Goal: Task Accomplishment & Management: Use online tool/utility

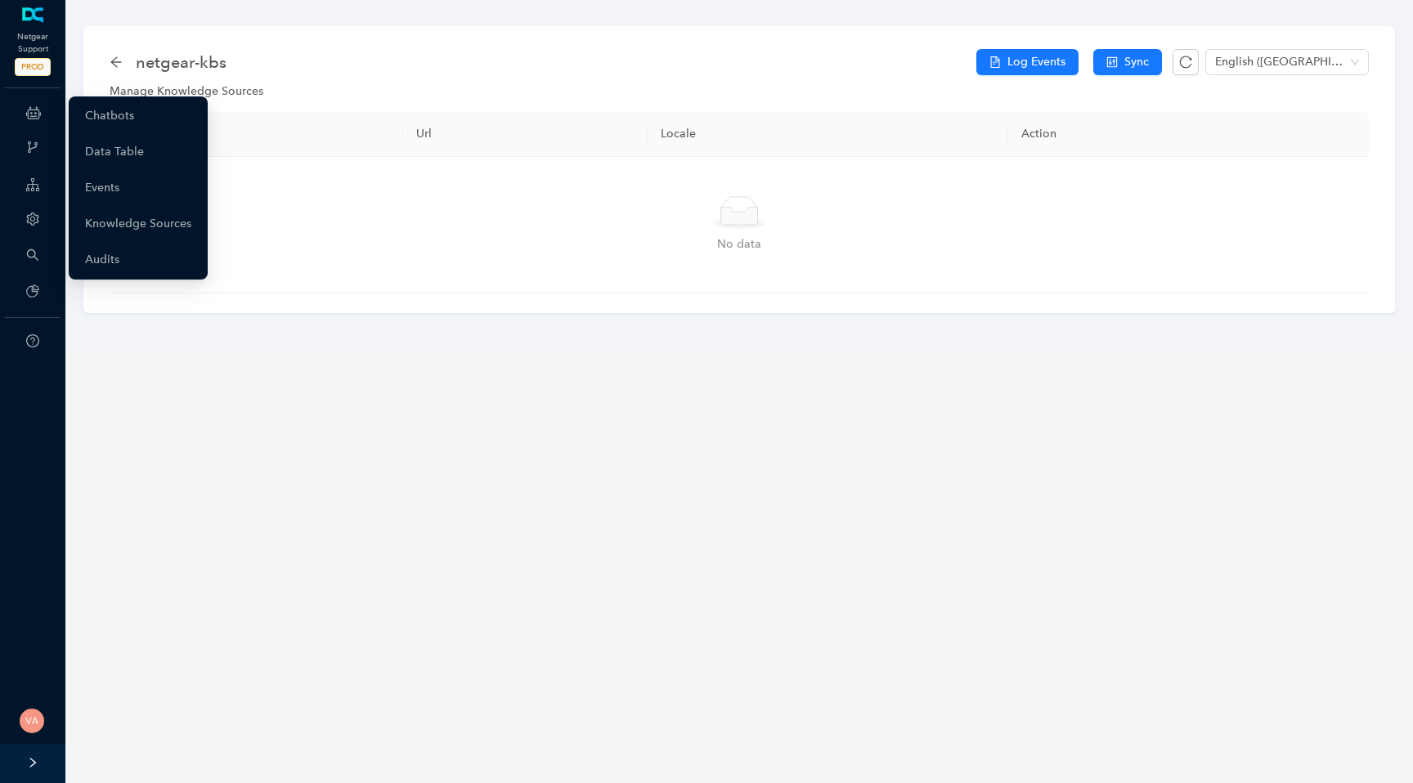
click at [38, 105] on icon at bounding box center [33, 112] width 15 height 33
click at [134, 117] on link "Chatbots" at bounding box center [109, 116] width 49 height 33
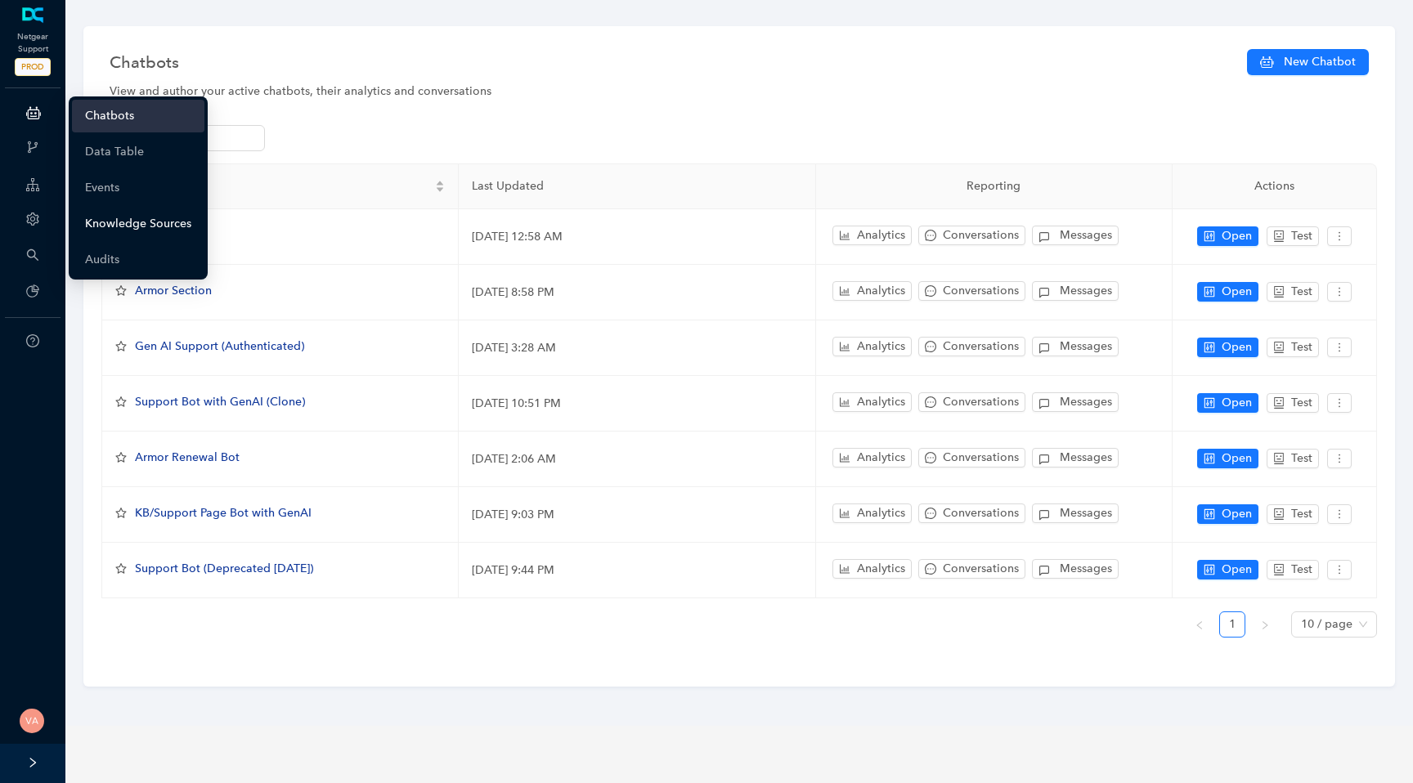
click at [137, 224] on link "Knowledge Sources" at bounding box center [138, 224] width 106 height 33
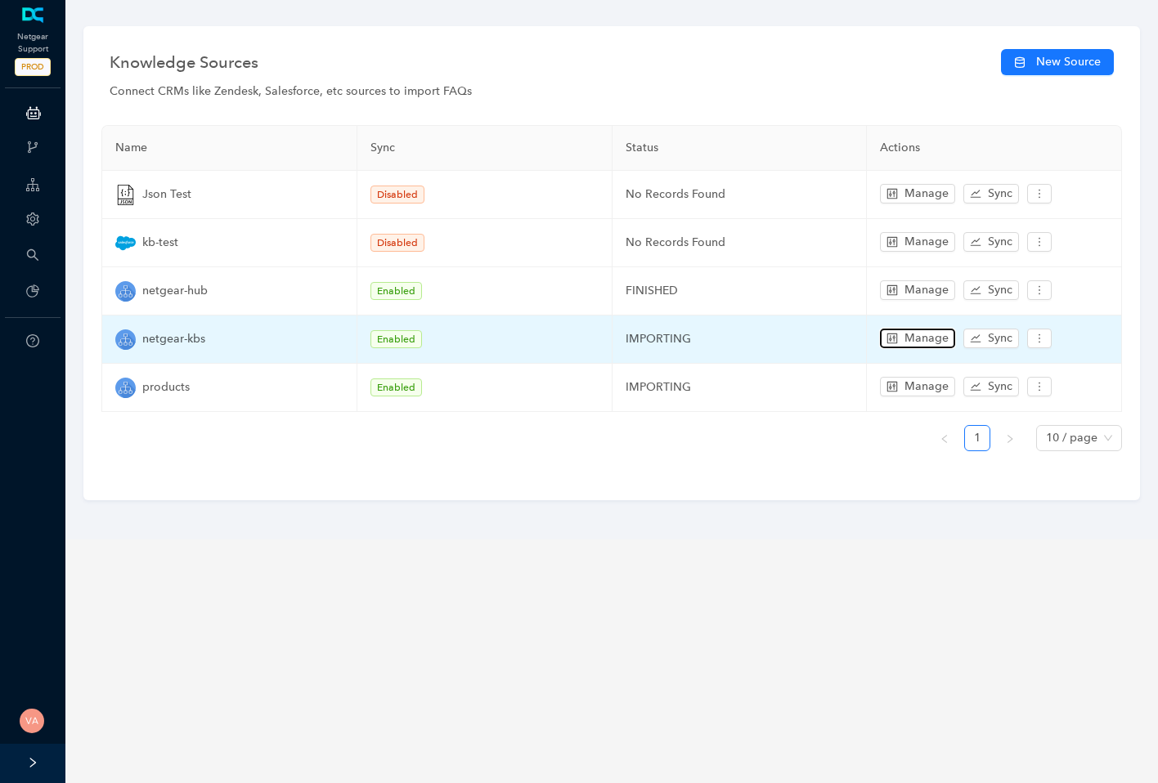
drag, startPoint x: 909, startPoint y: 334, endPoint x: 849, endPoint y: 332, distance: 60.5
click at [849, 332] on tr "netgear-kbs Enabled IMPORTING Manage Sync" at bounding box center [612, 340] width 1020 height 48
click at [990, 335] on span "Sync" at bounding box center [1000, 339] width 25 height 18
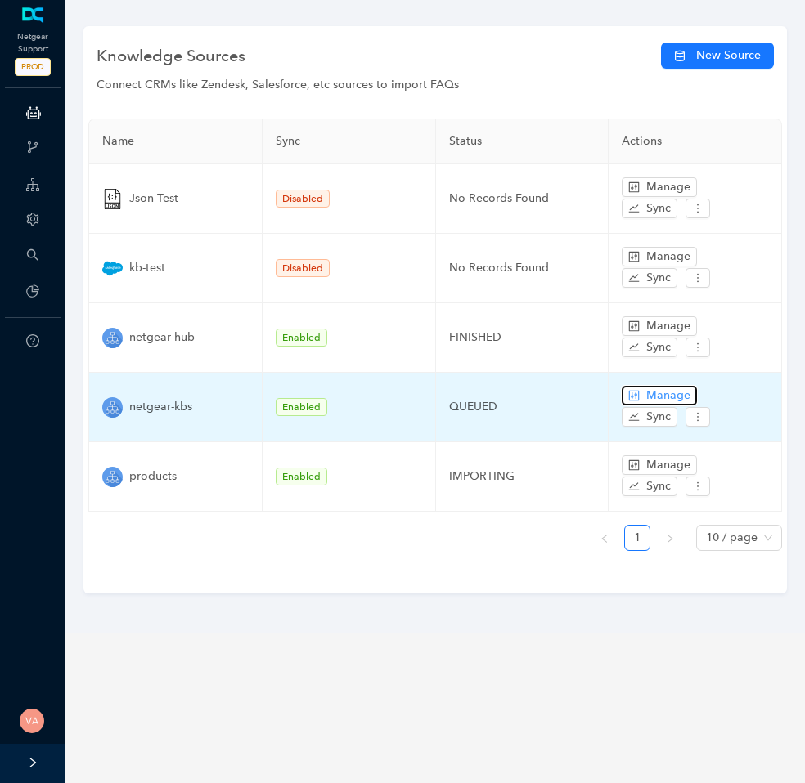
click at [662, 391] on span "Manage" at bounding box center [668, 396] width 44 height 18
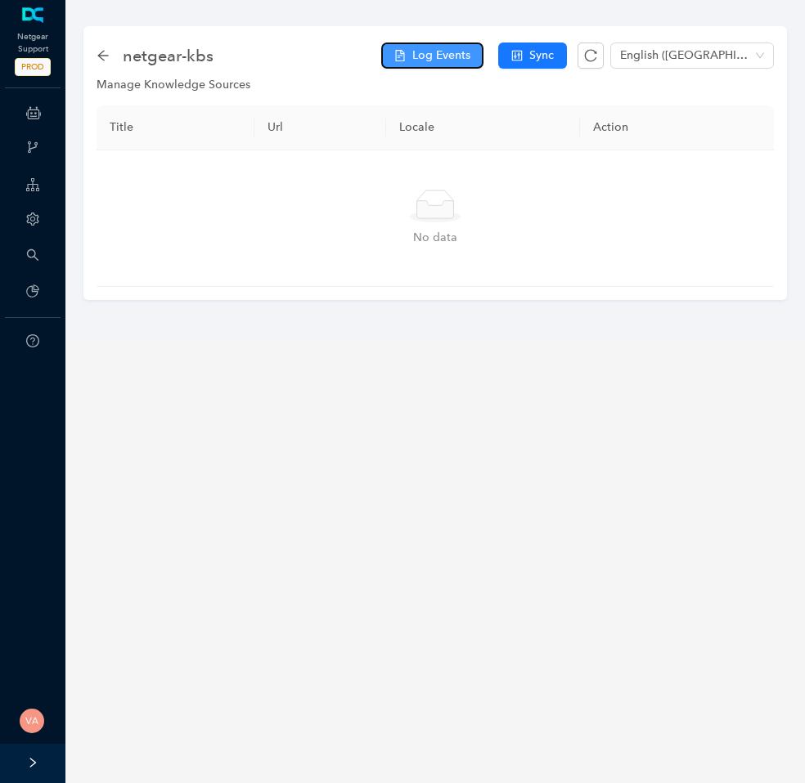
click at [469, 62] on span "Log Events" at bounding box center [441, 56] width 58 height 18
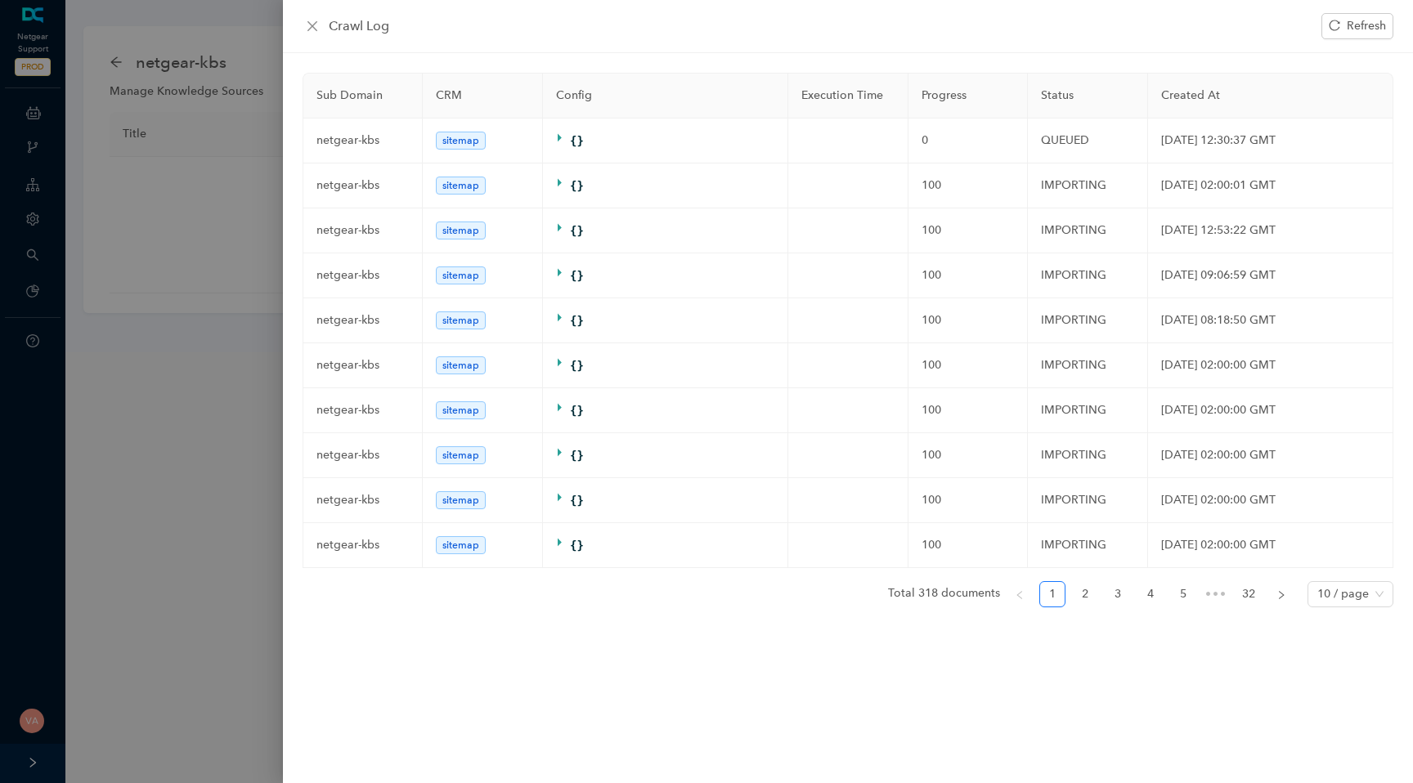
click at [222, 188] on div at bounding box center [706, 391] width 1413 height 783
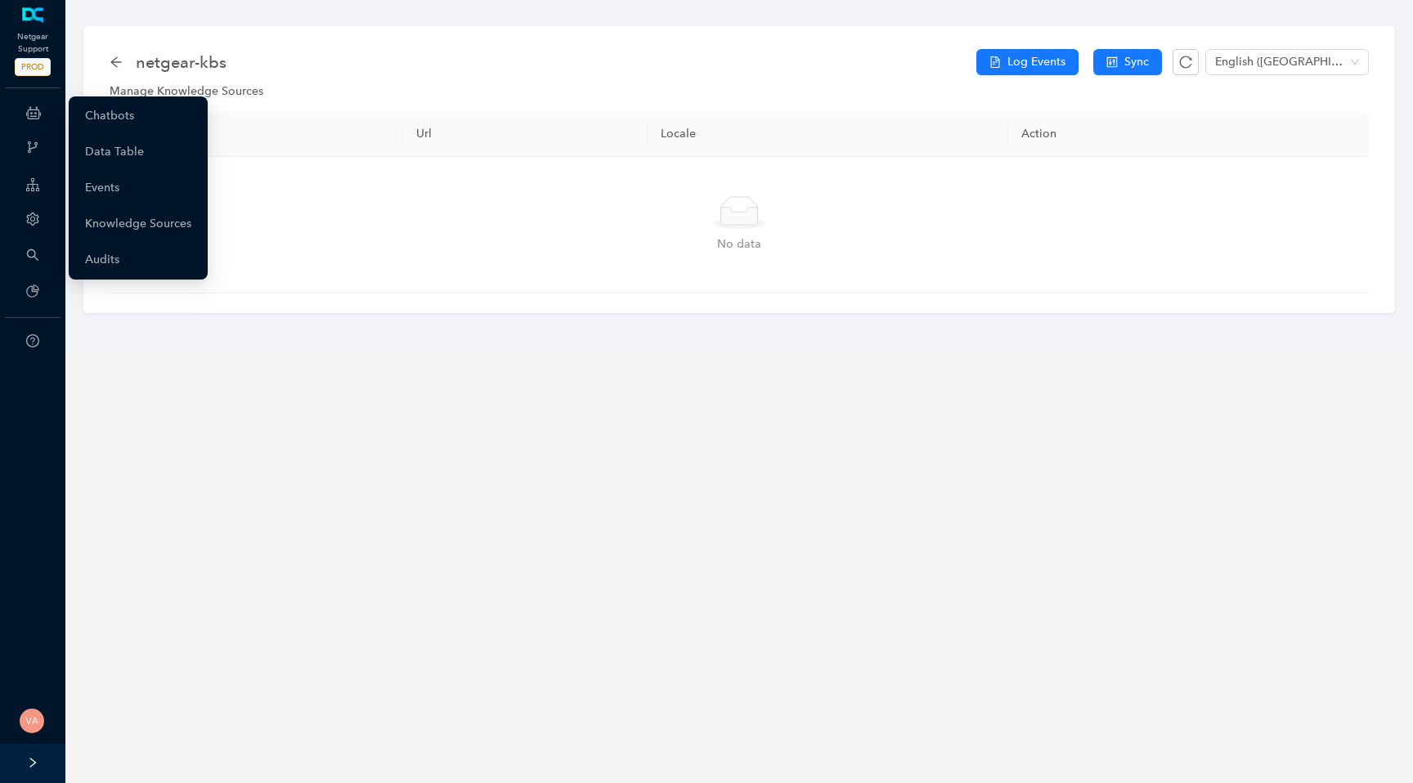
click at [38, 110] on icon at bounding box center [33, 112] width 15 height 33
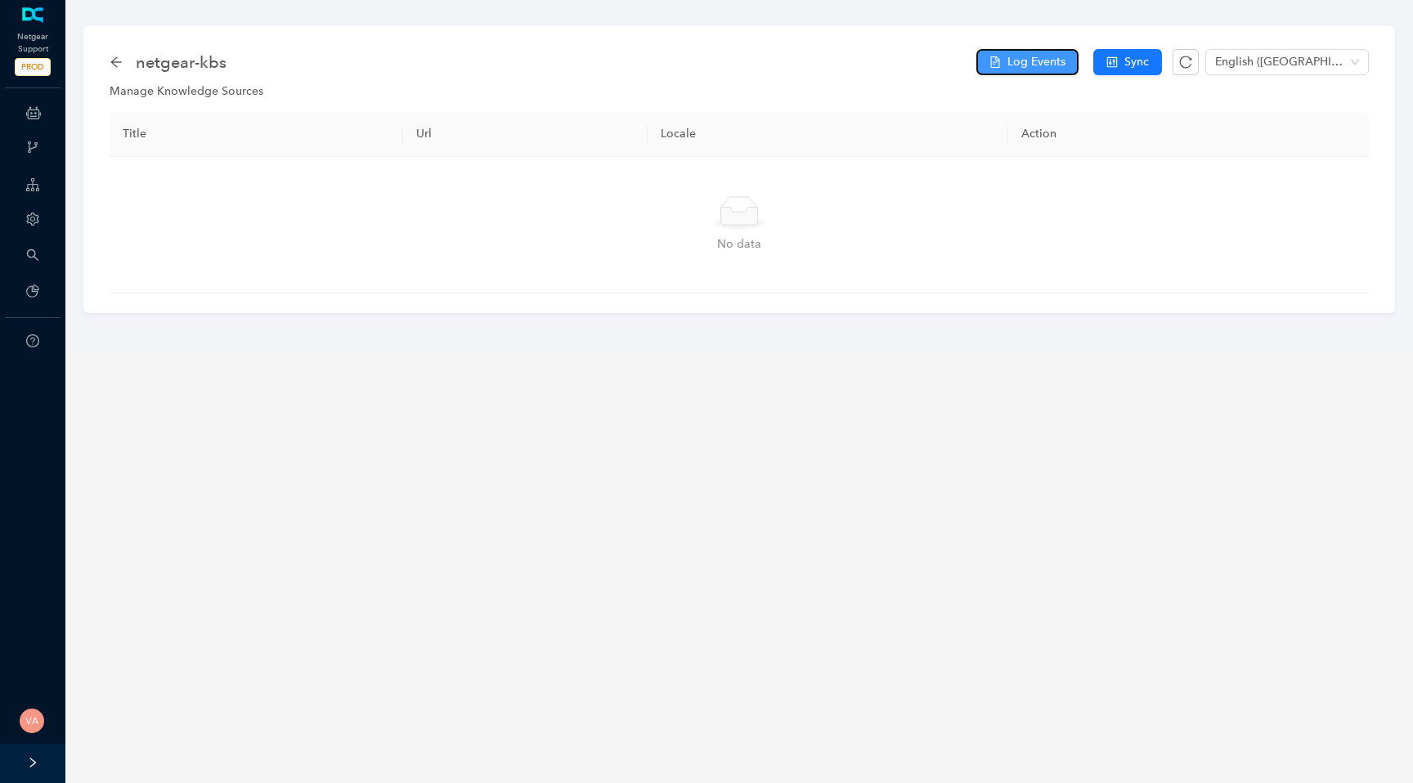
click at [1048, 60] on span "Log Events" at bounding box center [1036, 62] width 58 height 18
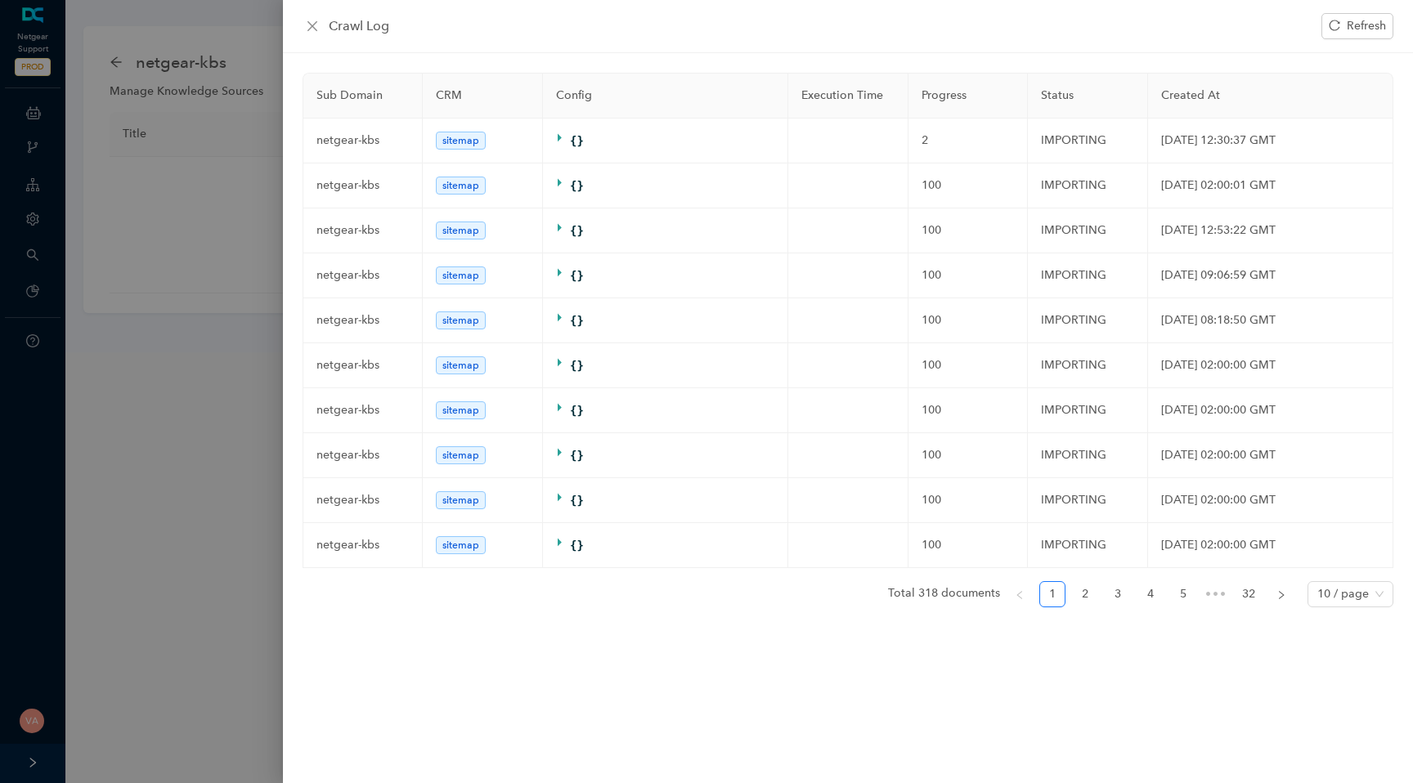
click at [212, 79] on div at bounding box center [706, 391] width 1413 height 783
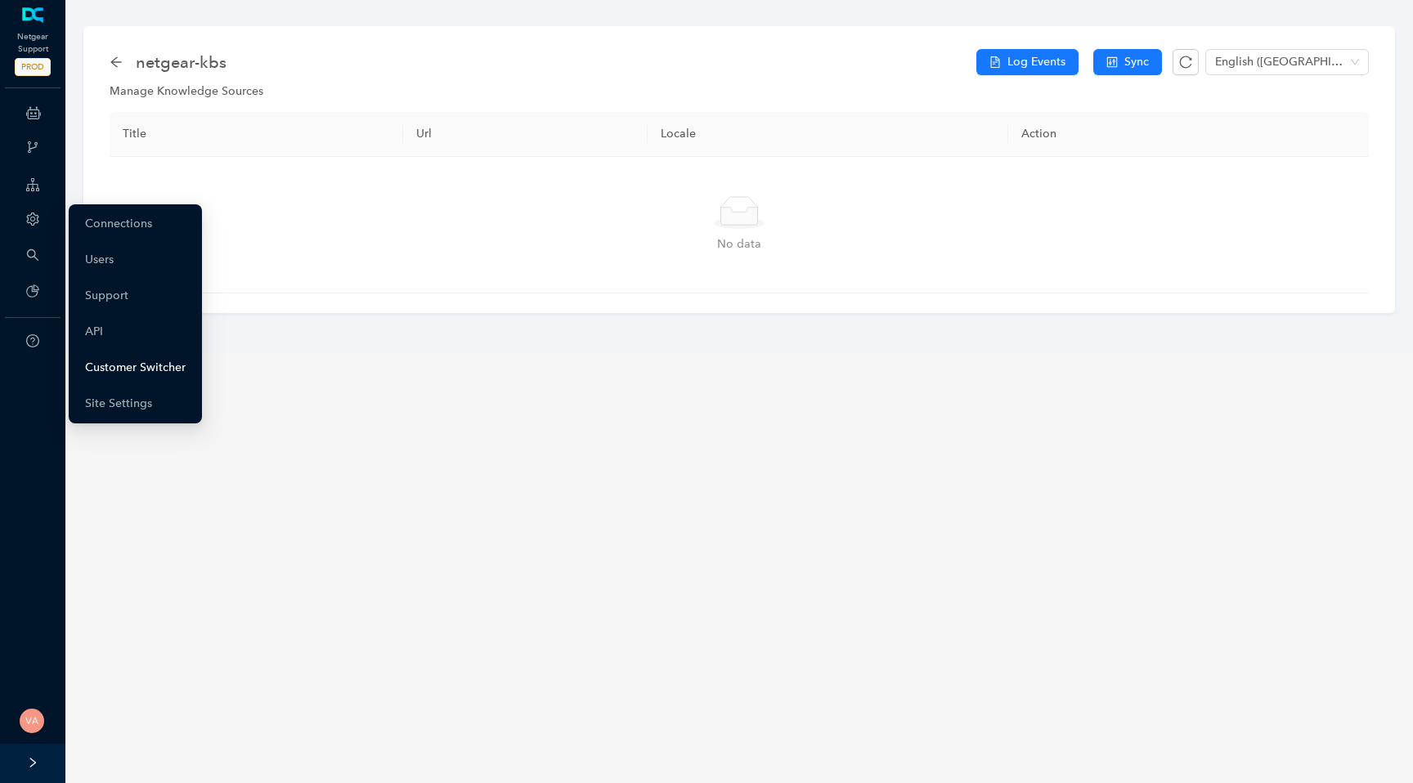
click at [113, 363] on link "Customer Switcher" at bounding box center [135, 368] width 101 height 33
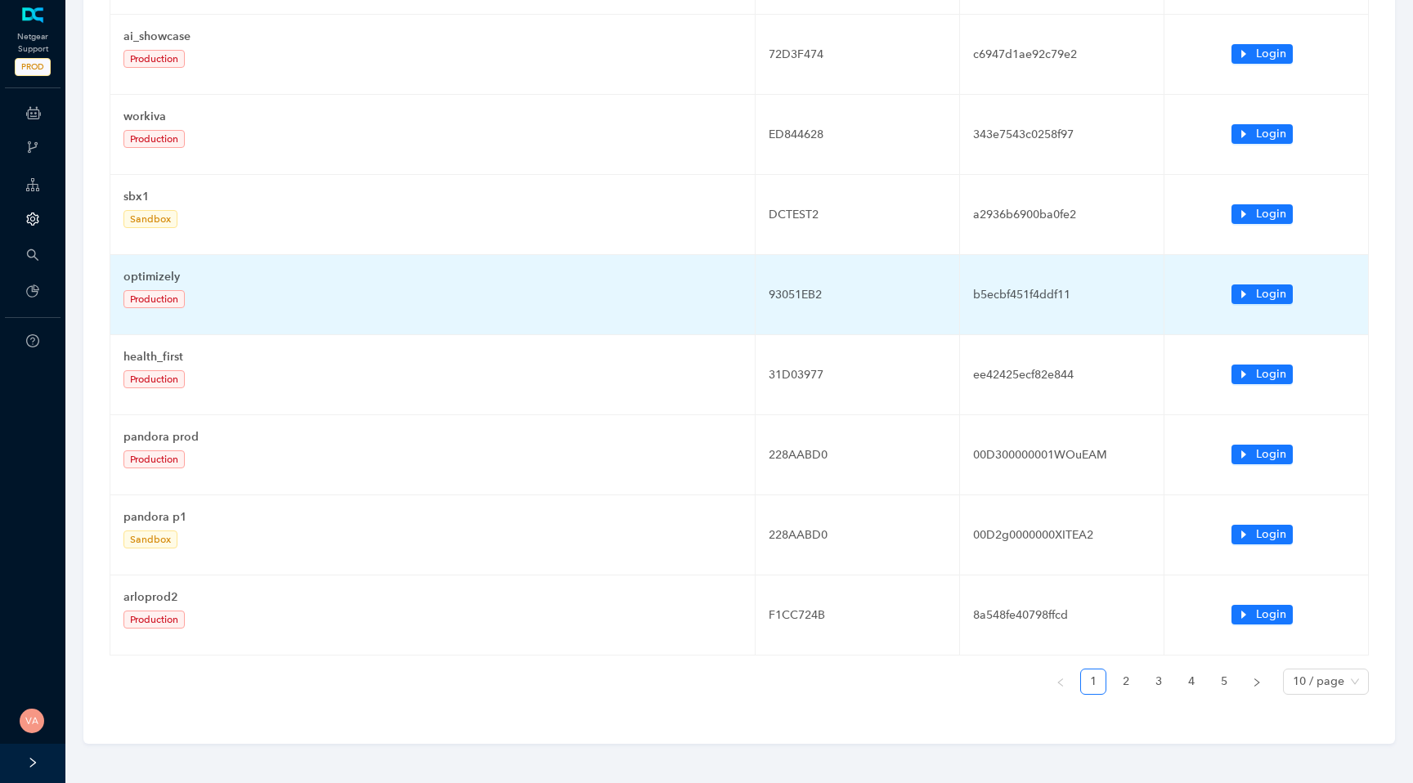
scroll to position [369, 0]
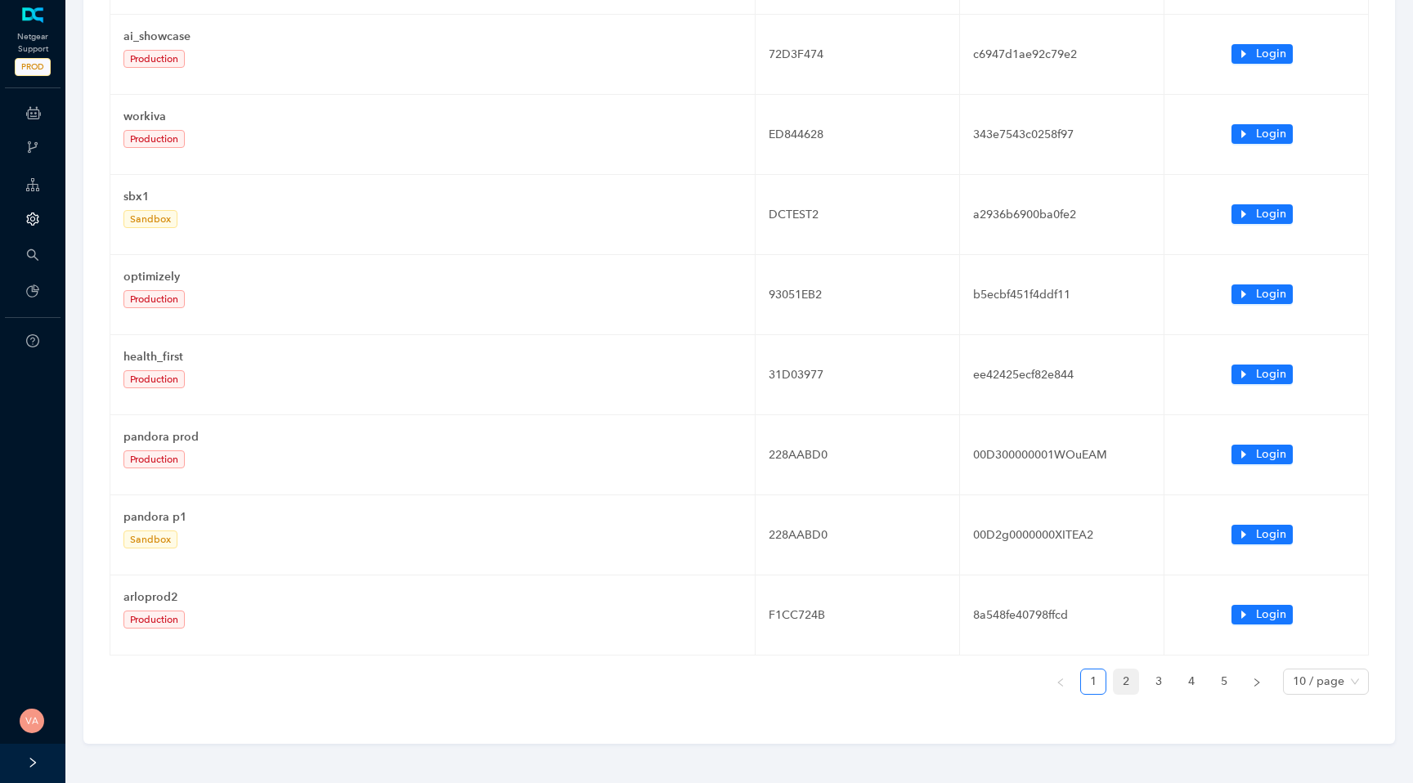
click at [1127, 685] on link "2" at bounding box center [1126, 682] width 25 height 25
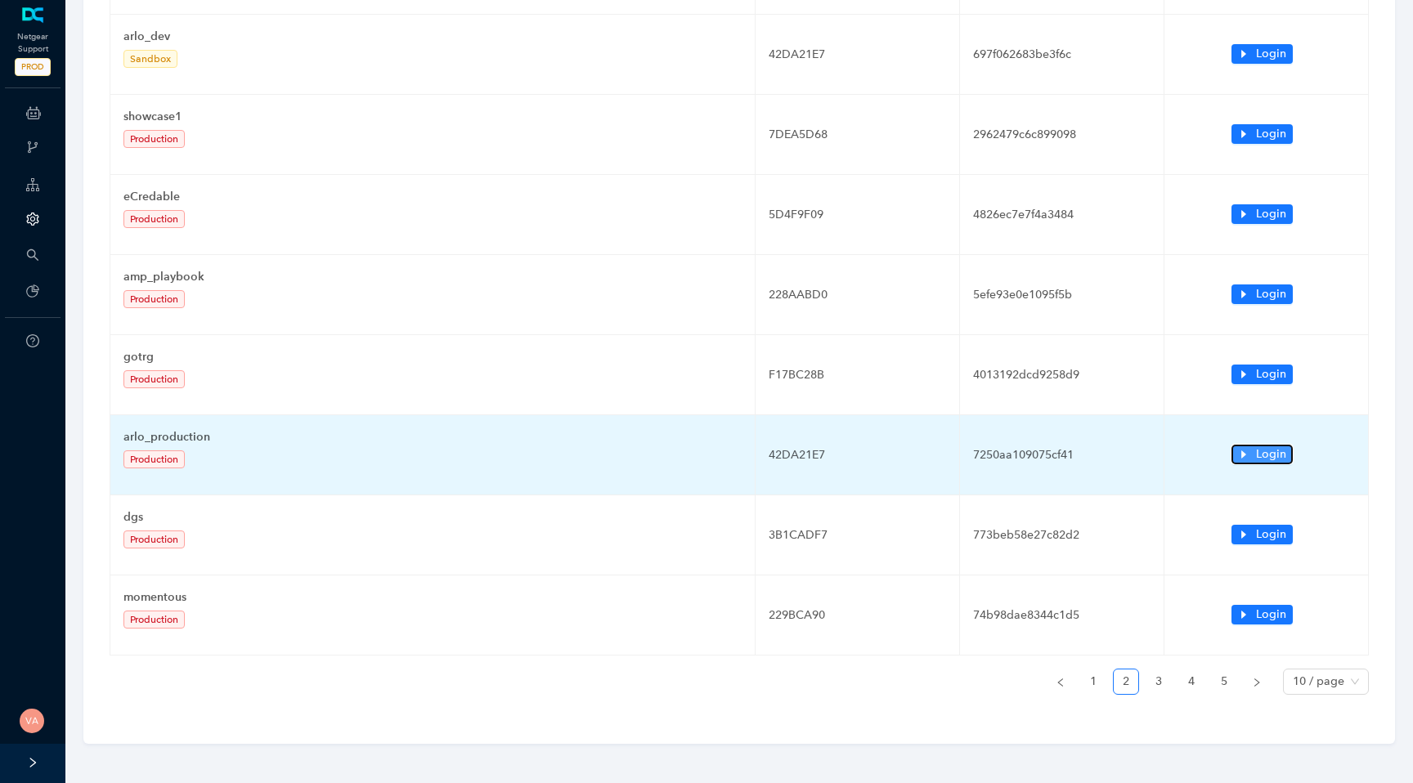
click at [1250, 448] on button "Login" at bounding box center [1262, 455] width 61 height 20
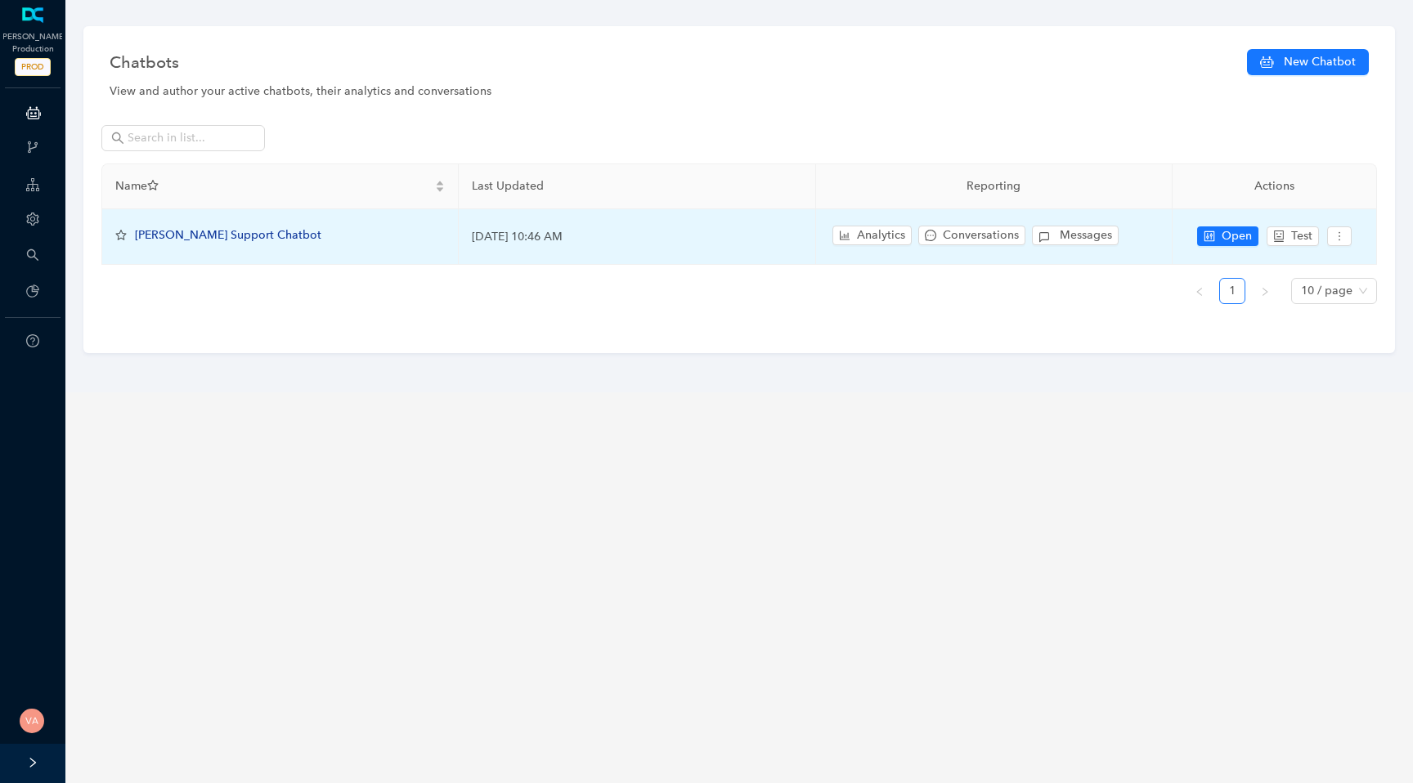
click at [190, 236] on span "[PERSON_NAME] Support Chatbot" at bounding box center [228, 235] width 186 height 14
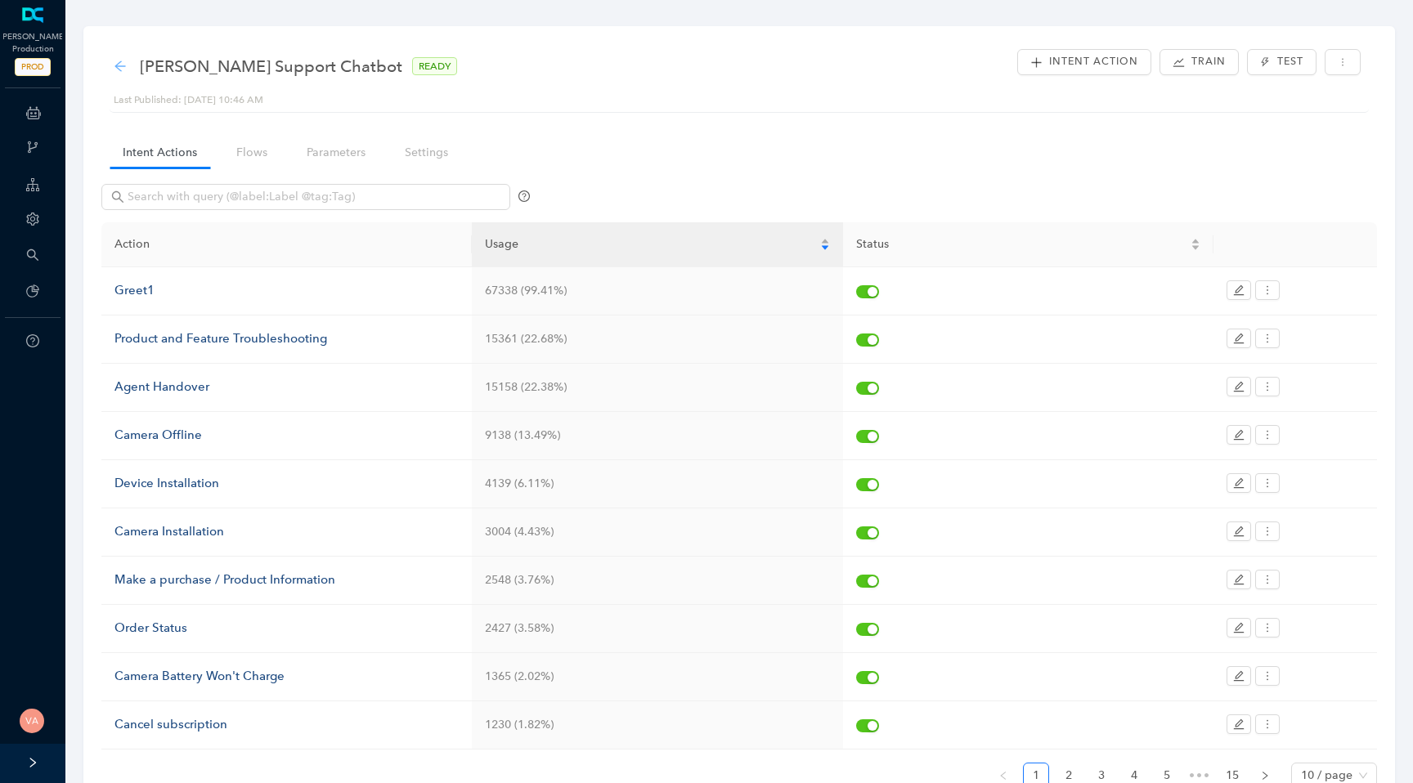
click at [120, 67] on icon "arrow-left" at bounding box center [120, 66] width 13 height 13
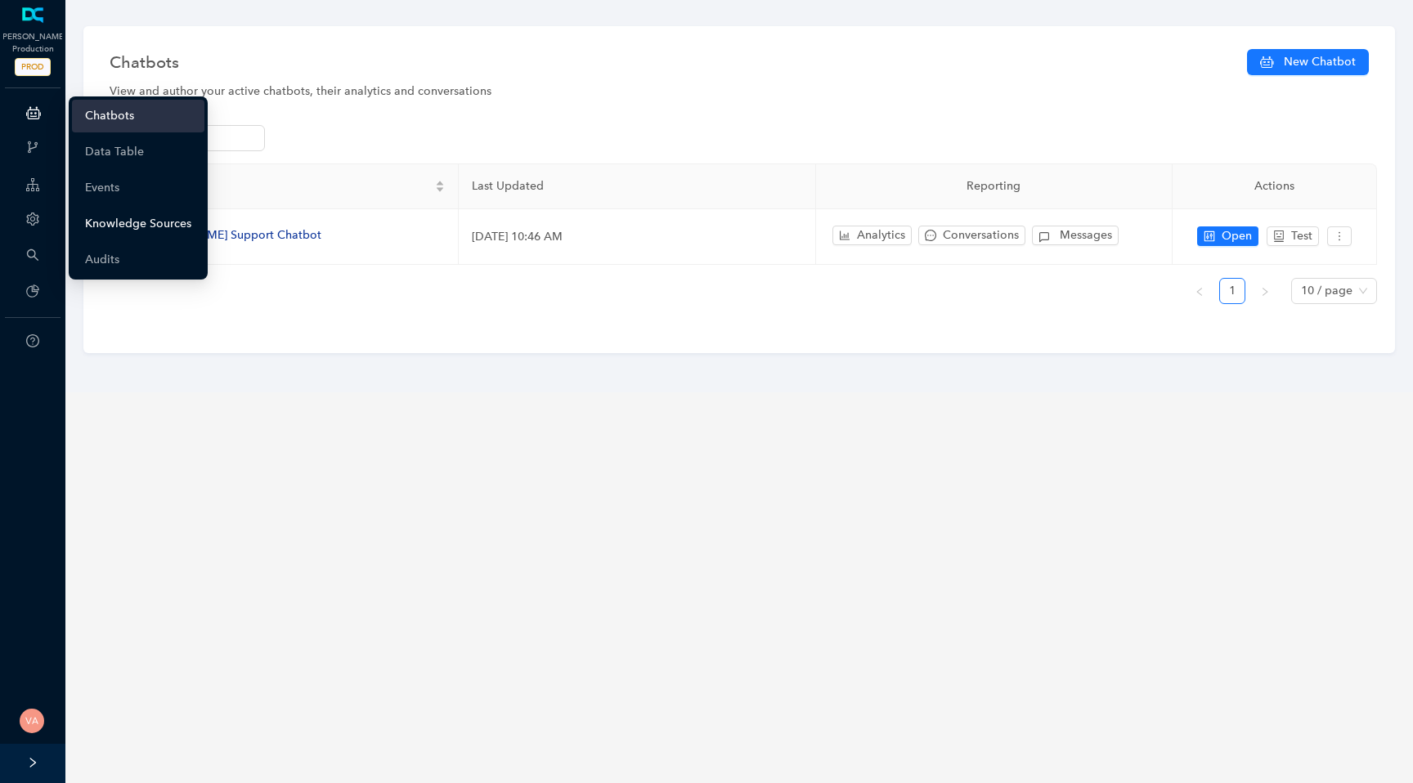
click at [131, 215] on link "Knowledge Sources" at bounding box center [138, 224] width 106 height 33
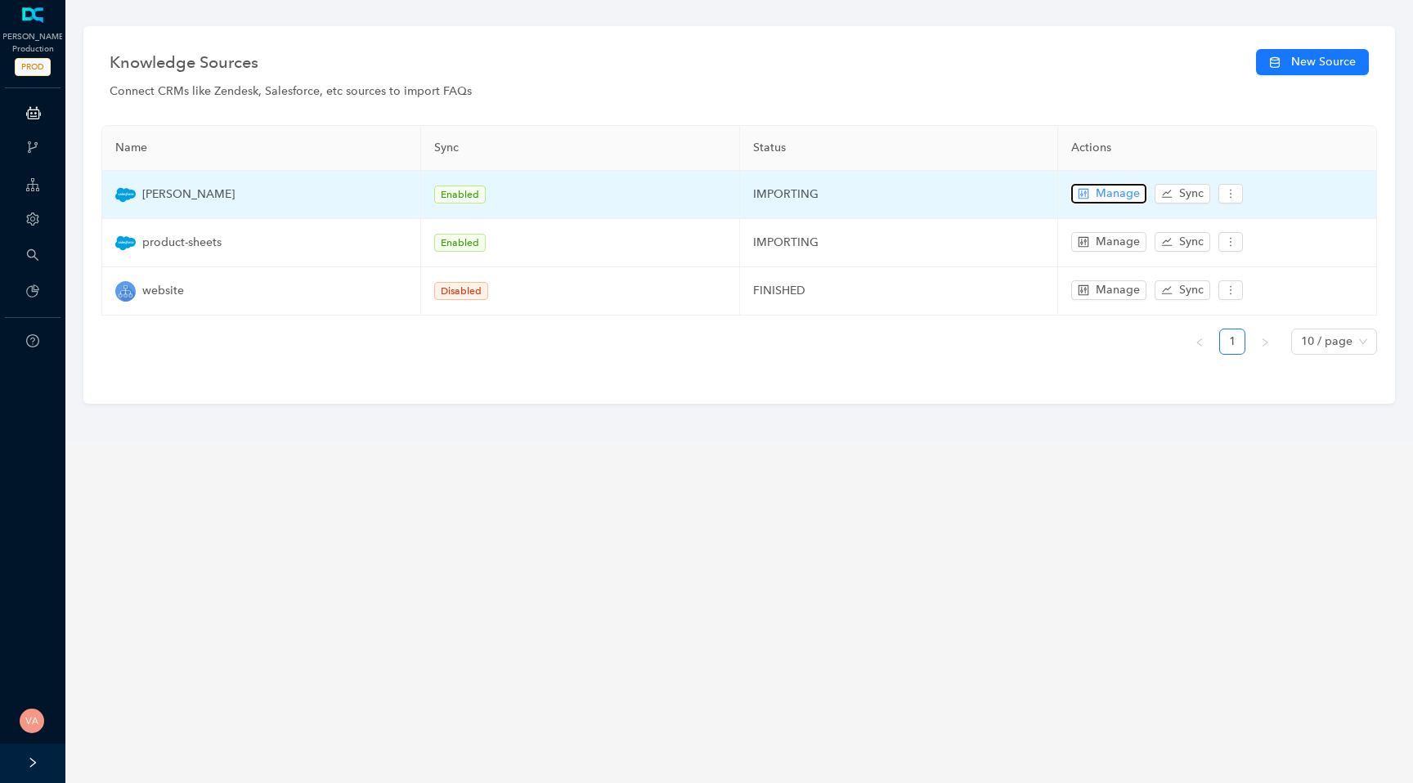
click at [1107, 191] on span "Manage" at bounding box center [1118, 194] width 44 height 18
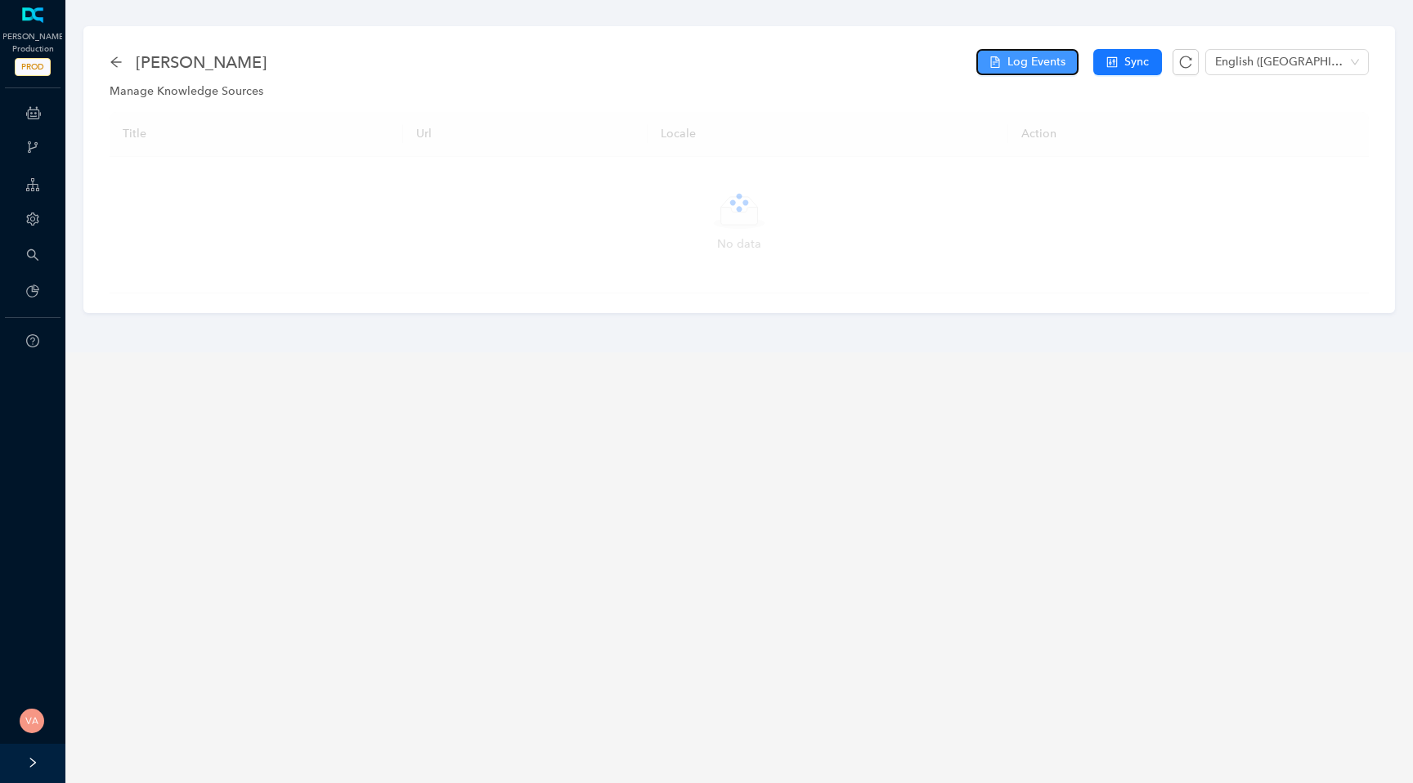
click at [1036, 73] on button "Log Events" at bounding box center [1027, 62] width 102 height 26
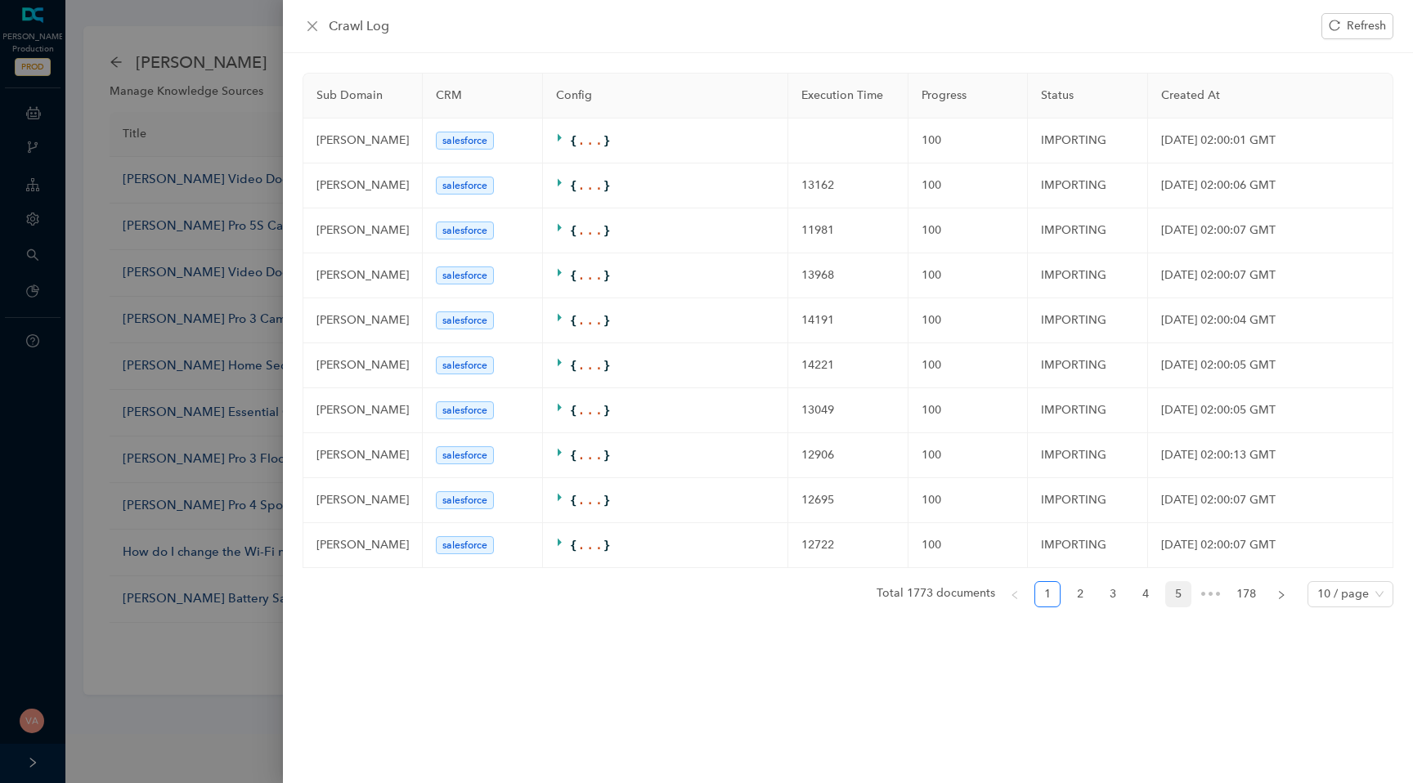
click at [1182, 595] on link "5" at bounding box center [1178, 594] width 25 height 25
click at [1182, 599] on link "7" at bounding box center [1178, 594] width 25 height 25
click at [1209, 604] on span "•••" at bounding box center [1211, 594] width 26 height 26
click at [1241, 602] on link "178" at bounding box center [1246, 594] width 29 height 25
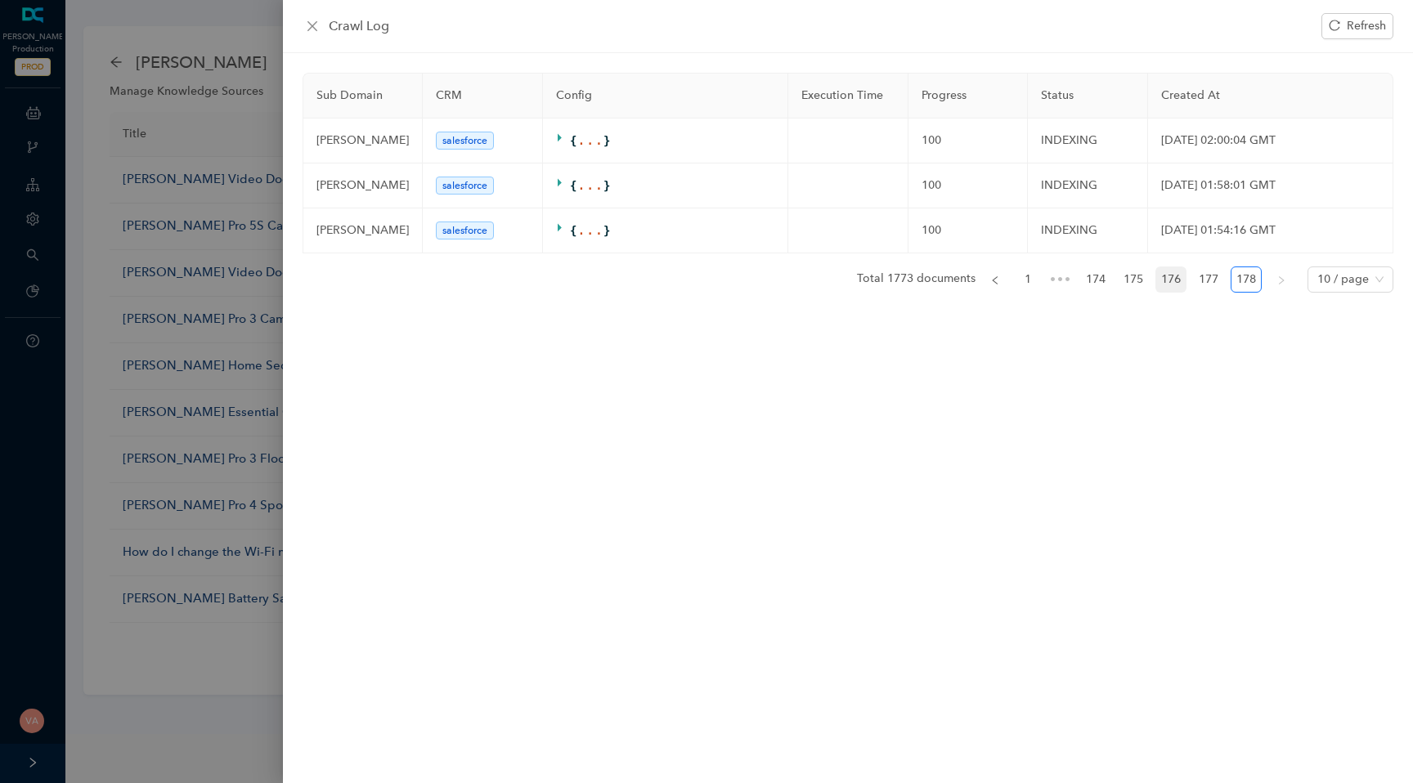
click at [1163, 279] on link "176" at bounding box center [1170, 279] width 29 height 25
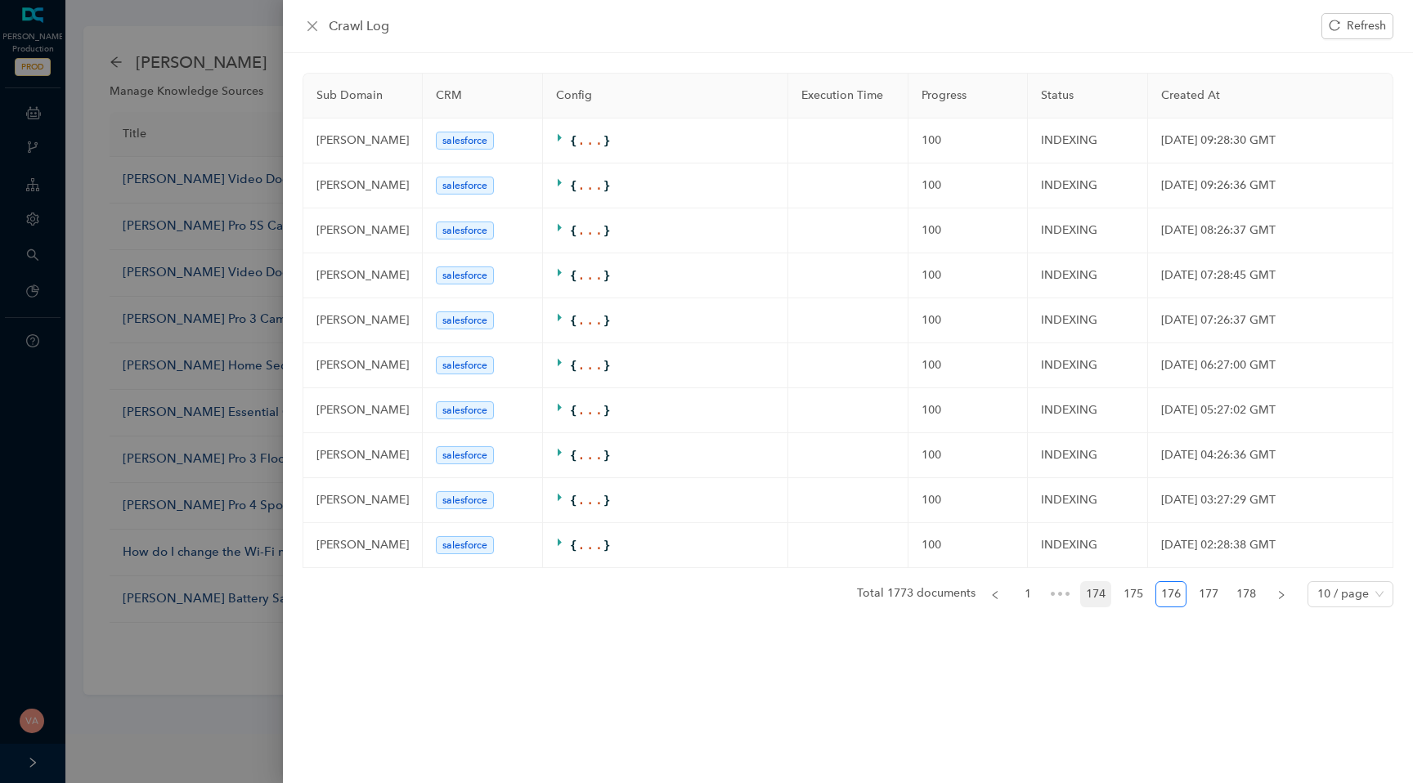
click at [1092, 605] on link "174" at bounding box center [1095, 594] width 29 height 25
click at [1016, 607] on link "172" at bounding box center [1025, 594] width 29 height 25
click at [1016, 595] on link "170" at bounding box center [1025, 594] width 29 height 25
click at [1016, 595] on link "168" at bounding box center [1025, 594] width 29 height 25
click at [1016, 595] on link "166" at bounding box center [1025, 594] width 29 height 25
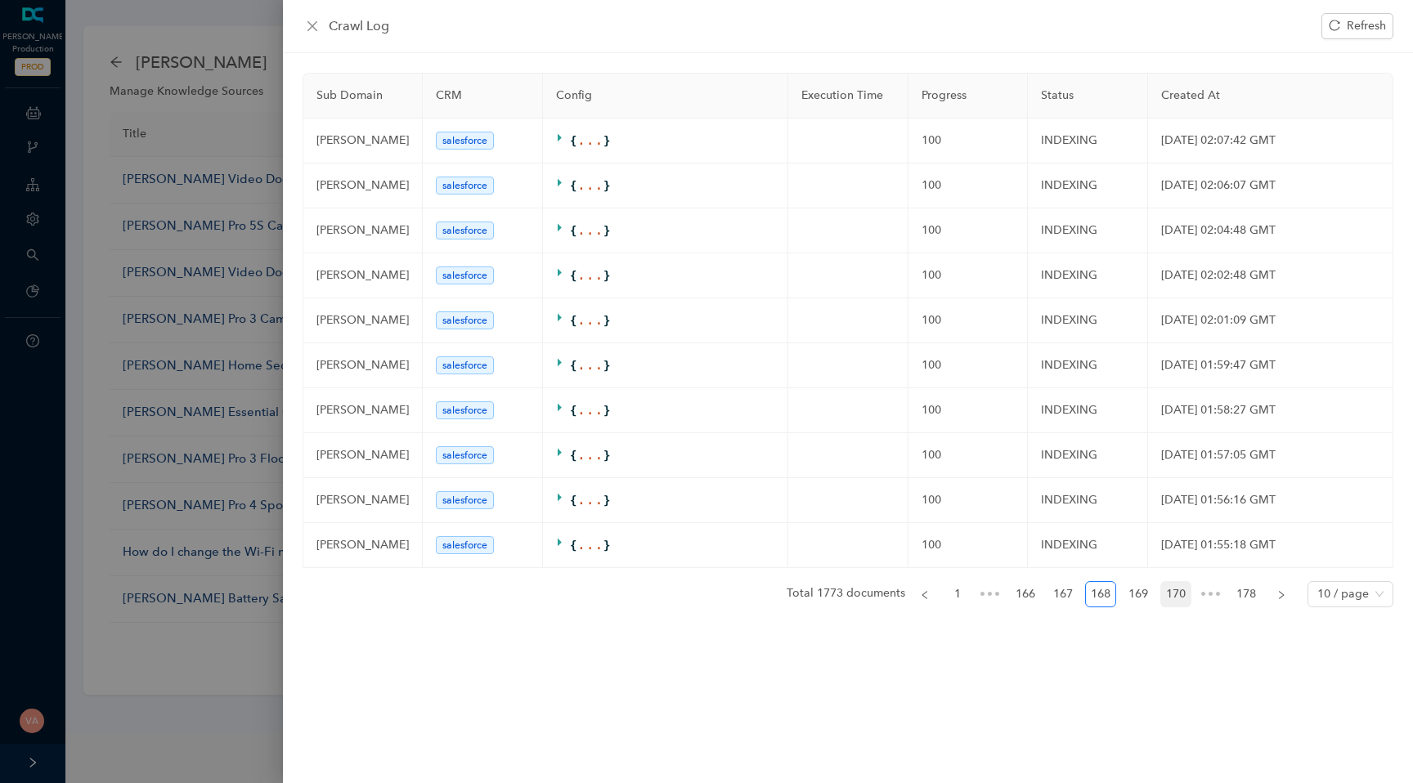
click at [1016, 595] on div "Sub Domain CRM Config Execution Time Progress Status Created At [PERSON_NAME] s…" at bounding box center [848, 347] width 1091 height 548
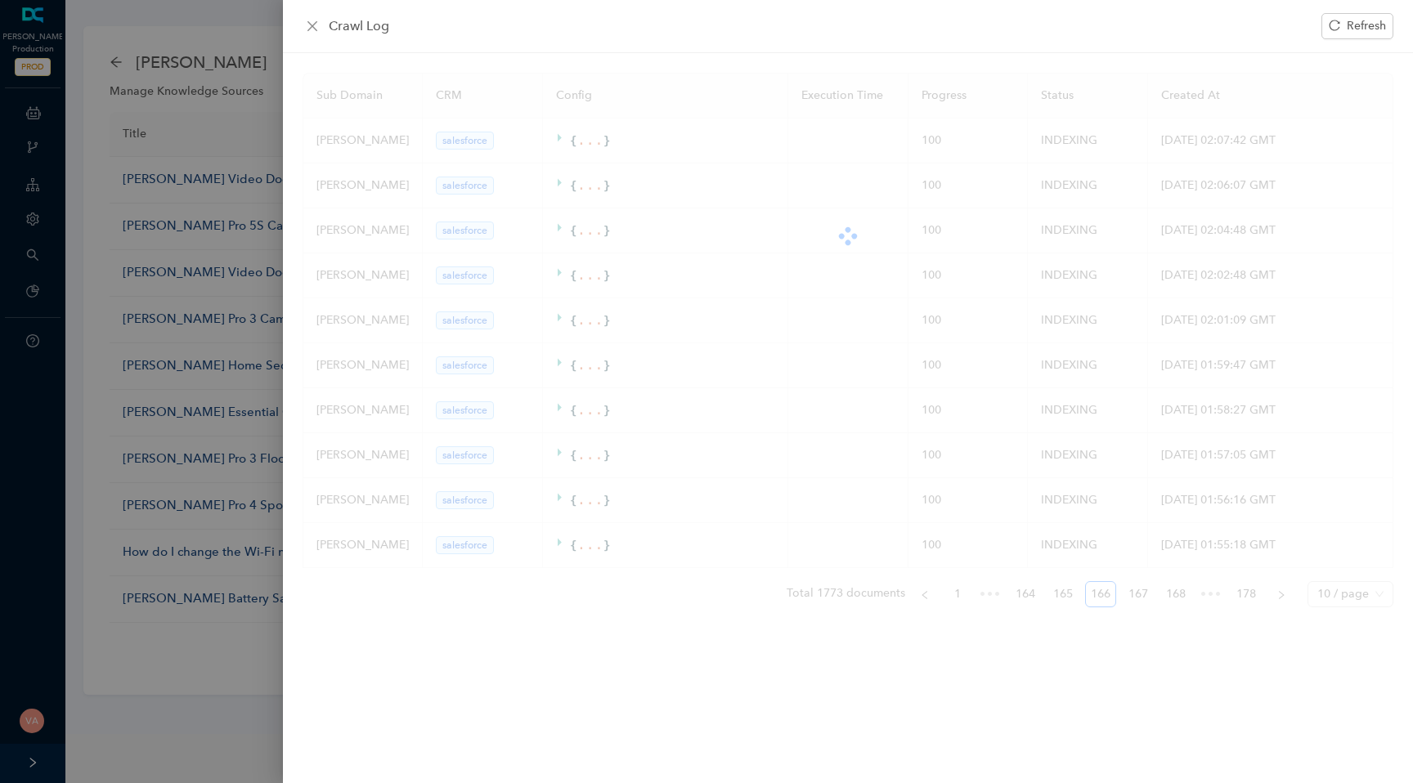
click at [1016, 595] on link "164" at bounding box center [1025, 594] width 29 height 25
click at [1016, 595] on div "Sub Domain CRM Config Execution Time Progress Status Created At [PERSON_NAME] s…" at bounding box center [848, 347] width 1091 height 548
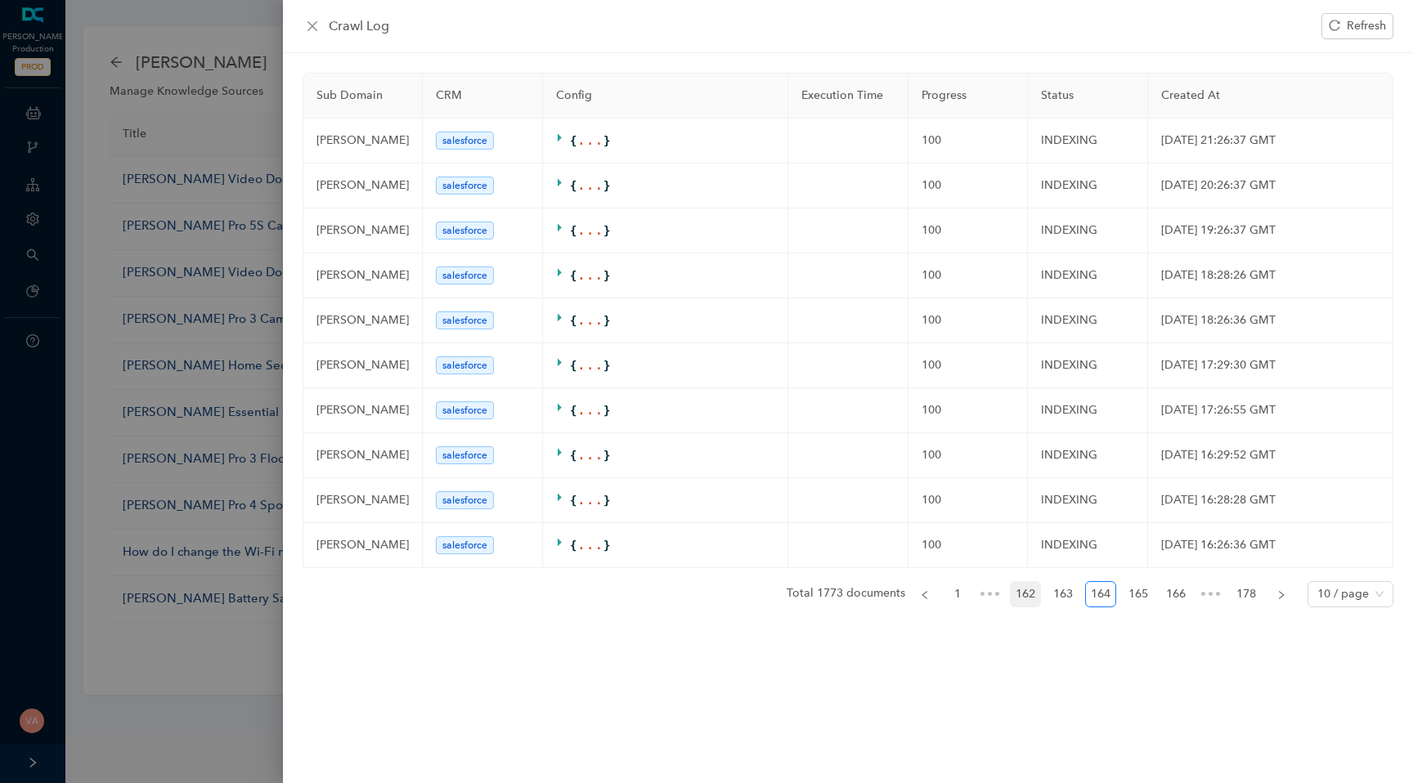
click at [1016, 598] on link "162" at bounding box center [1025, 594] width 29 height 25
click at [1002, 604] on ul "Total 1773 documents 1 ••• 160 161 162 163 164 ••• 178 10 / page" at bounding box center [848, 594] width 1091 height 26
click at [1013, 598] on link "160" at bounding box center [1025, 594] width 29 height 25
click at [957, 598] on link "1" at bounding box center [957, 594] width 25 height 25
click at [1188, 605] on link "5" at bounding box center [1178, 594] width 25 height 25
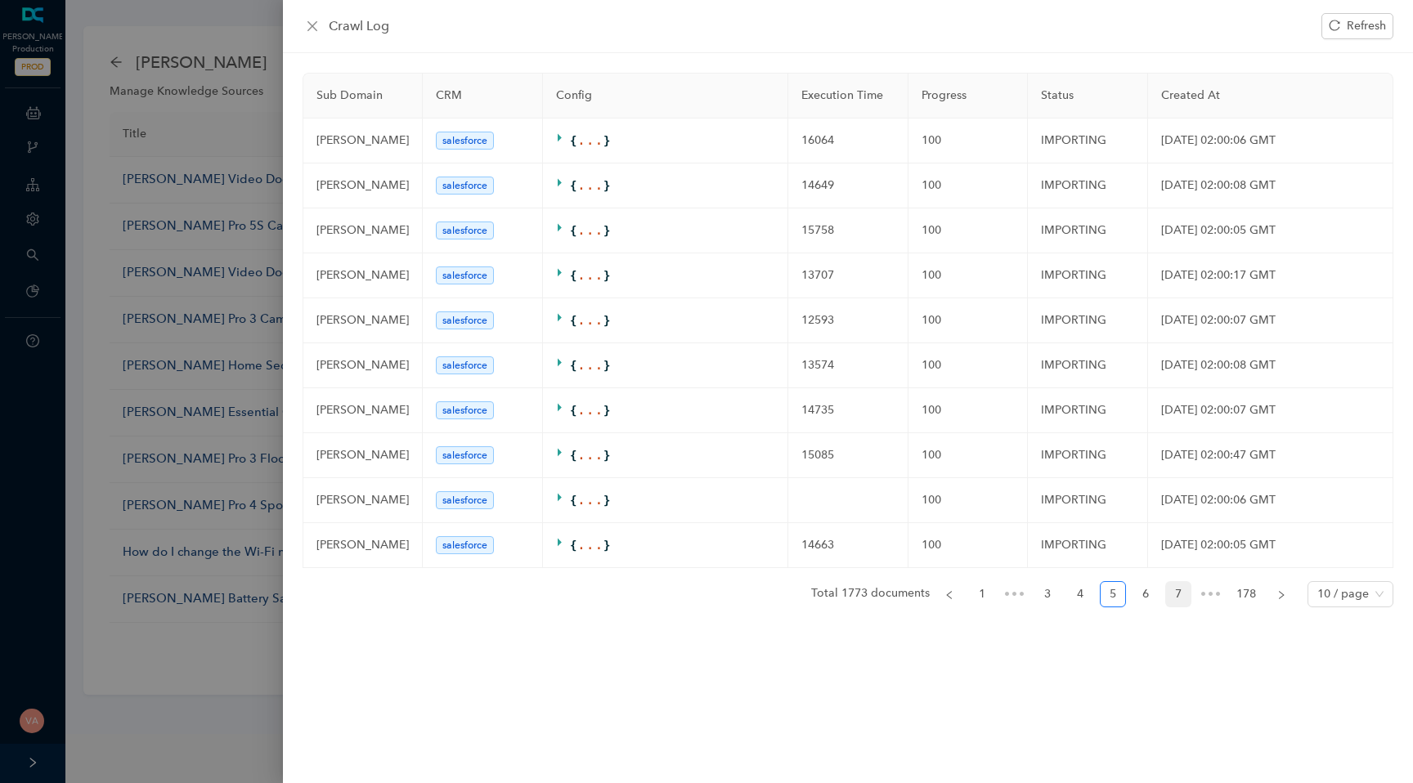
click at [1182, 600] on link "7" at bounding box center [1178, 594] width 25 height 25
click at [1187, 606] on link "9" at bounding box center [1178, 594] width 25 height 25
click at [1187, 606] on link "11" at bounding box center [1178, 594] width 25 height 25
click at [1187, 606] on link "13" at bounding box center [1178, 594] width 25 height 25
click at [1334, 591] on span "10 / page" at bounding box center [1350, 594] width 66 height 25
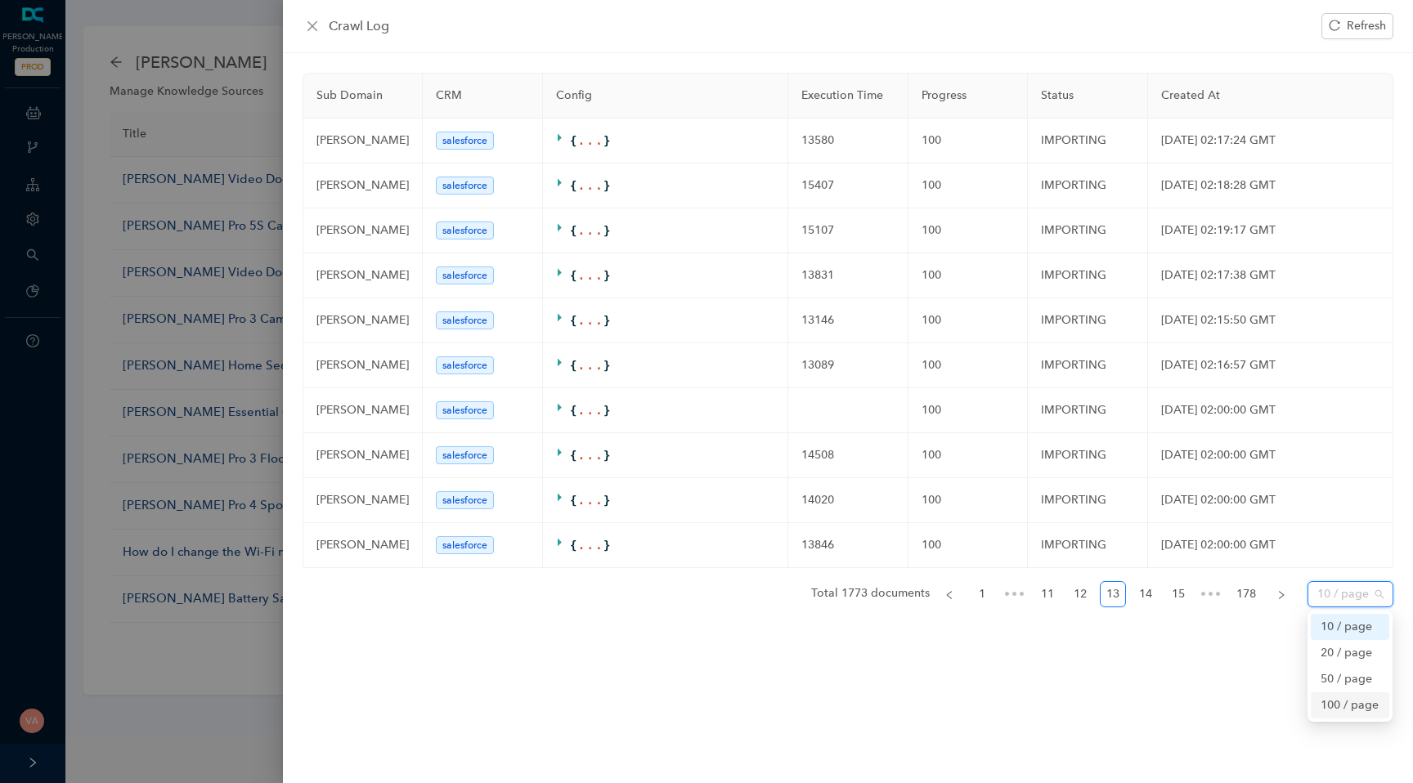
click at [1354, 715] on div "100 / page" at bounding box center [1350, 706] width 59 height 18
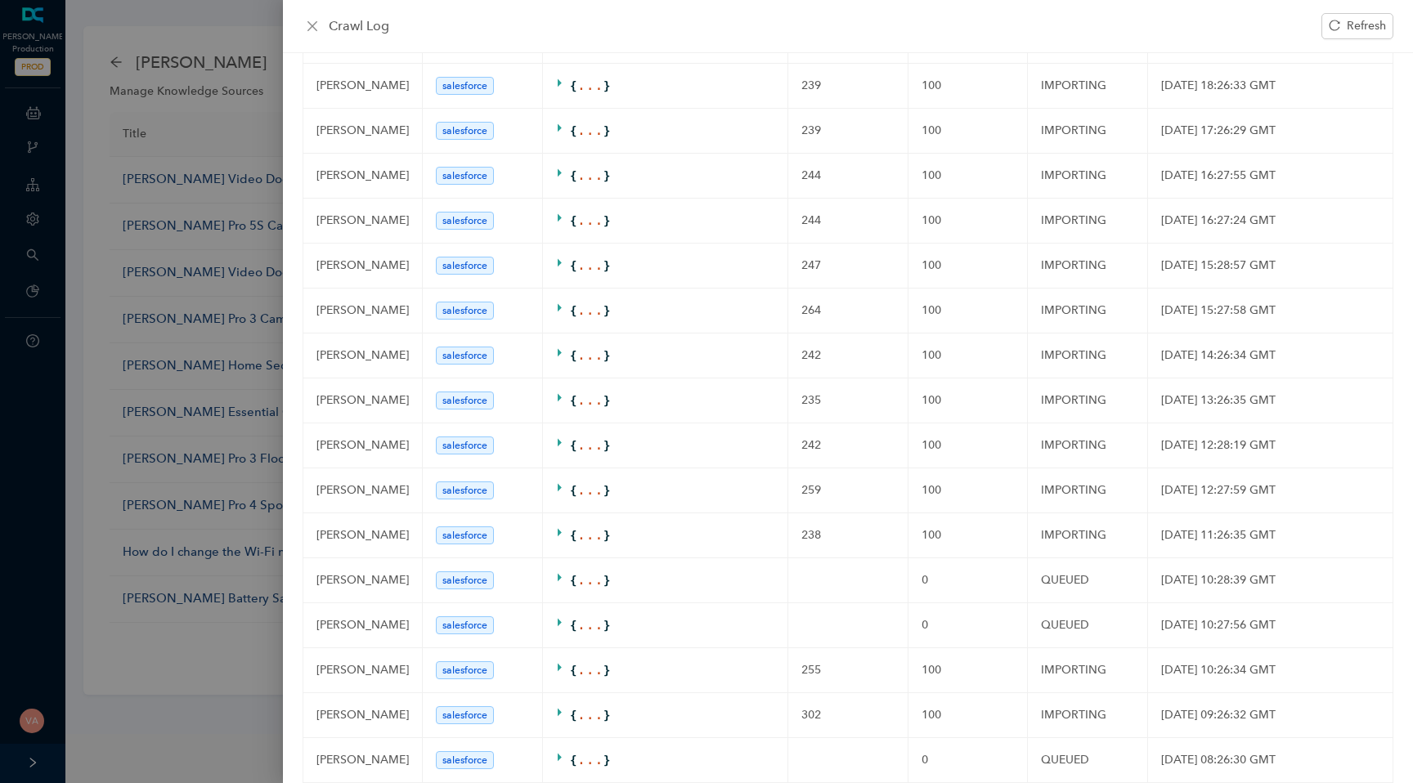
scroll to position [3987, 0]
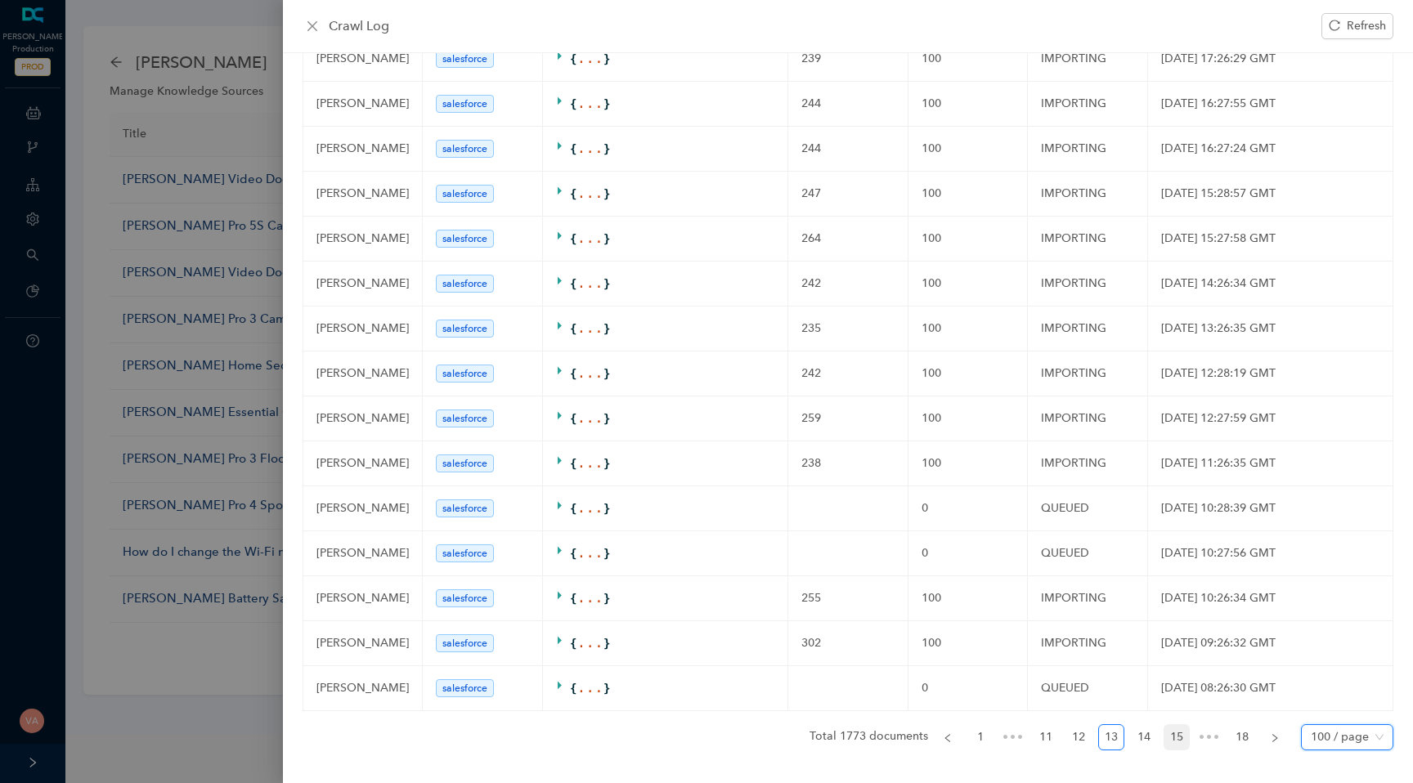
click at [1185, 739] on link "15" at bounding box center [1176, 737] width 25 height 25
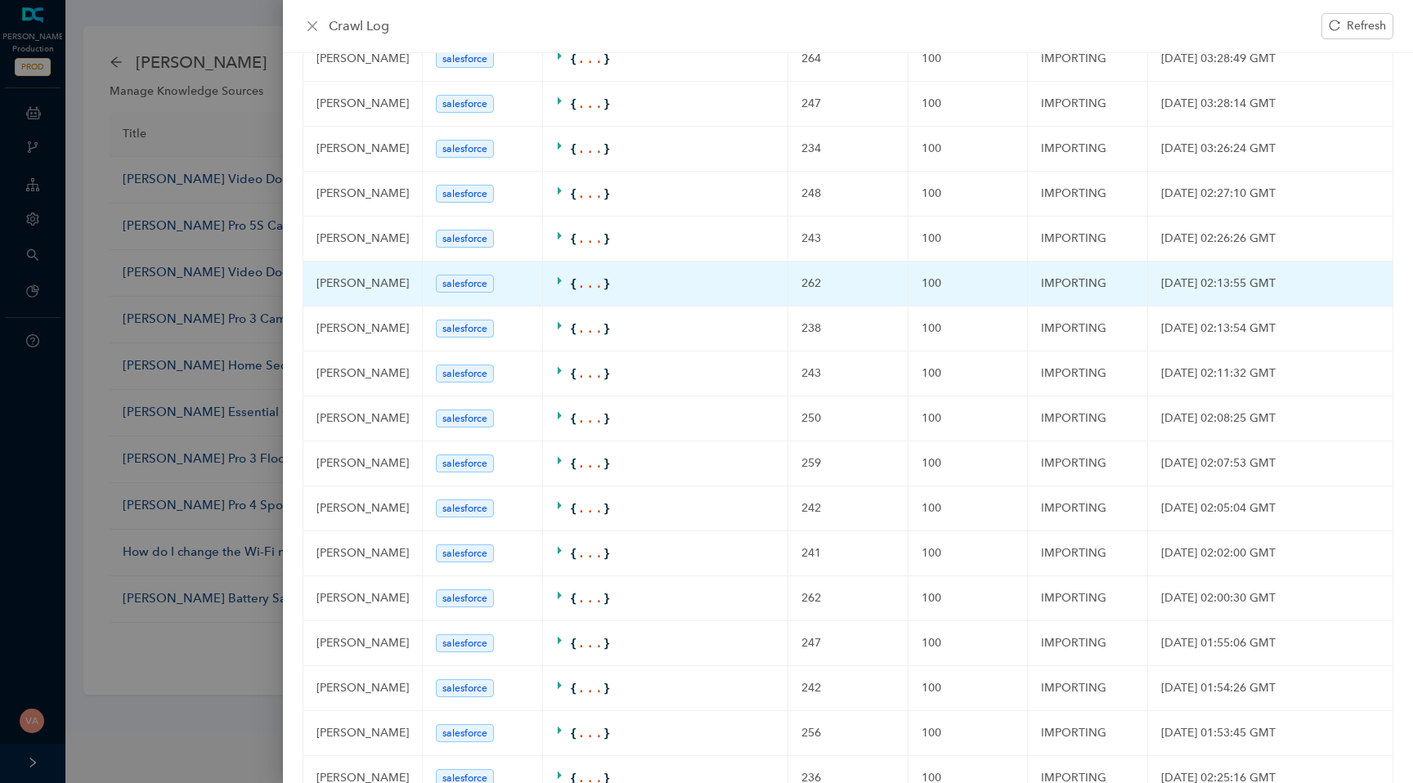
scroll to position [0, 0]
